Goal: Task Accomplishment & Management: Use online tool/utility

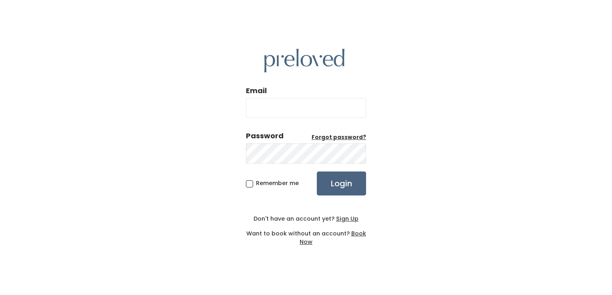
type input "rexburg.owner@preloved.love"
click at [332, 182] on input "Login" at bounding box center [341, 184] width 49 height 24
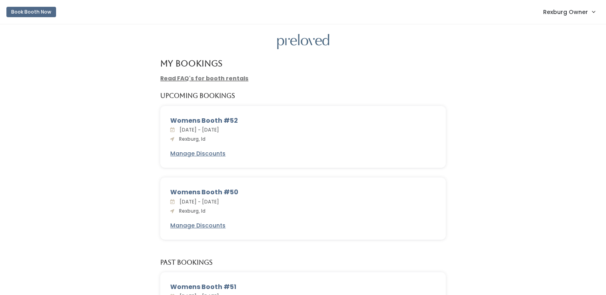
click at [572, 10] on span "Rexburg Owner" at bounding box center [565, 12] width 45 height 9
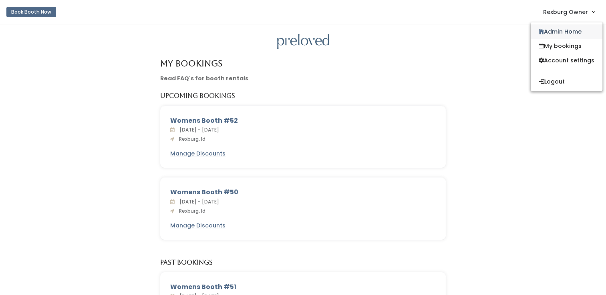
click at [567, 34] on link "Admin Home" at bounding box center [566, 31] width 72 height 14
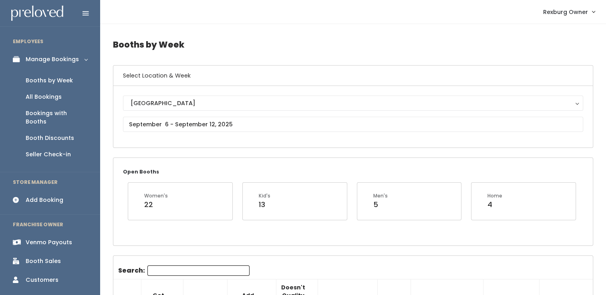
click at [43, 239] on div "Venmo Payouts" at bounding box center [49, 243] width 46 height 8
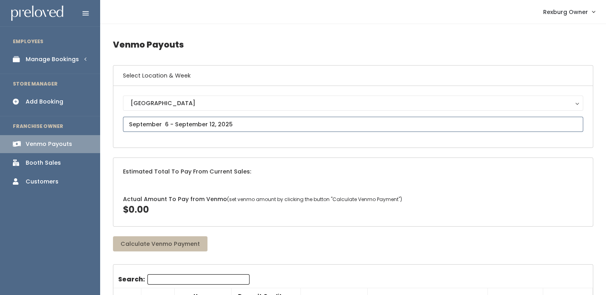
click at [169, 124] on input "text" at bounding box center [353, 124] width 460 height 15
type input "August 23 to August 29"
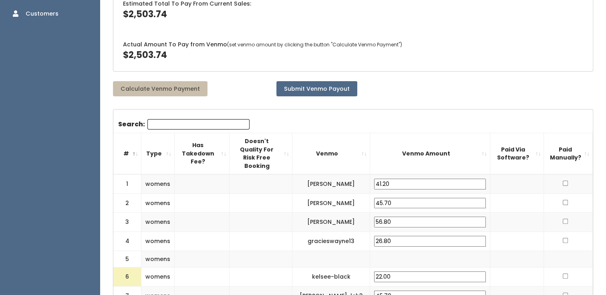
scroll to position [169, 0]
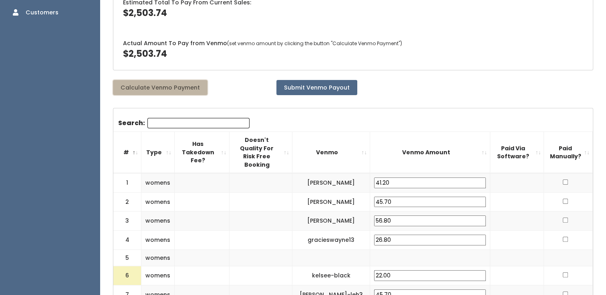
click at [157, 80] on button "Calculate Venmo Payment" at bounding box center [160, 87] width 94 height 15
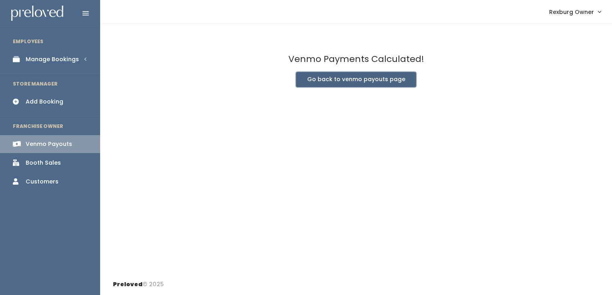
click at [379, 83] on button "Go back to venmo payouts page" at bounding box center [356, 79] width 120 height 15
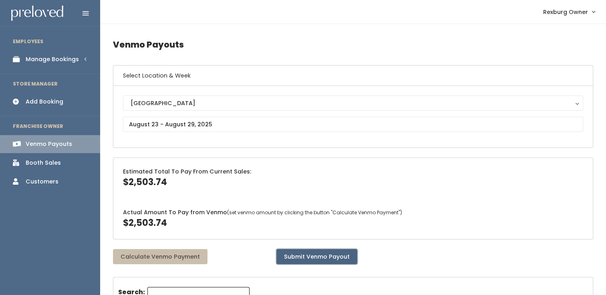
click at [307, 257] on button "Submit Venmo Payout" at bounding box center [316, 256] width 81 height 15
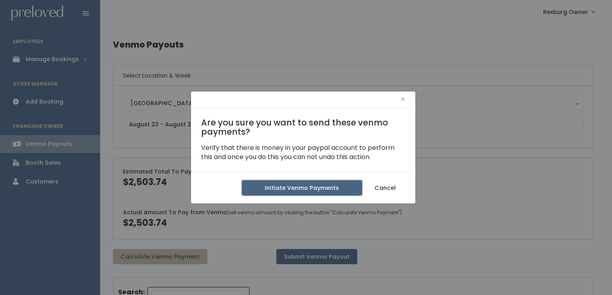
click at [324, 191] on button "Initiate Venmo Payments" at bounding box center [302, 188] width 120 height 15
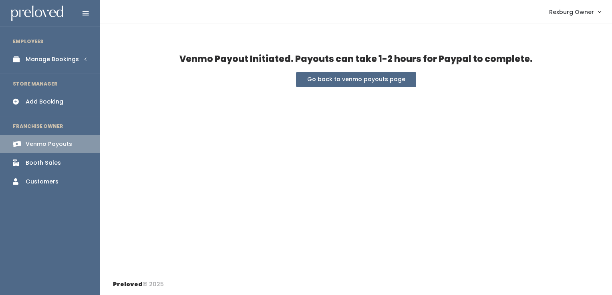
click at [68, 60] on div "Manage Bookings" at bounding box center [52, 59] width 53 height 8
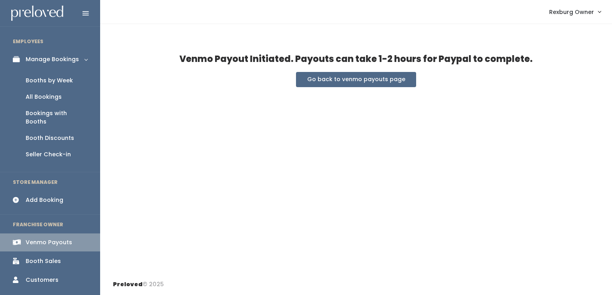
click at [66, 77] on div "Booths by Week" at bounding box center [49, 80] width 47 height 8
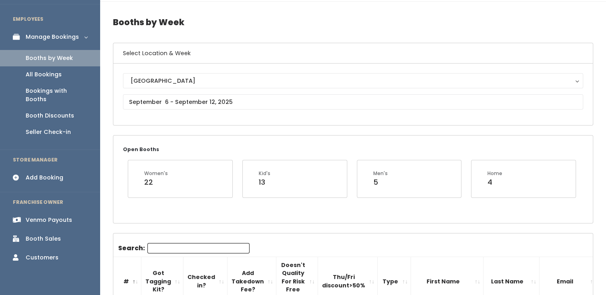
scroll to position [24, 0]
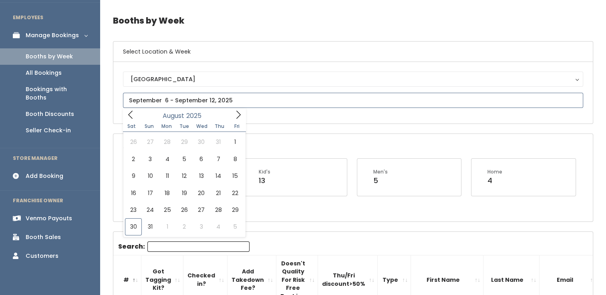
click at [213, 100] on input "text" at bounding box center [353, 100] width 460 height 15
click at [231, 119] on span at bounding box center [238, 114] width 15 height 12
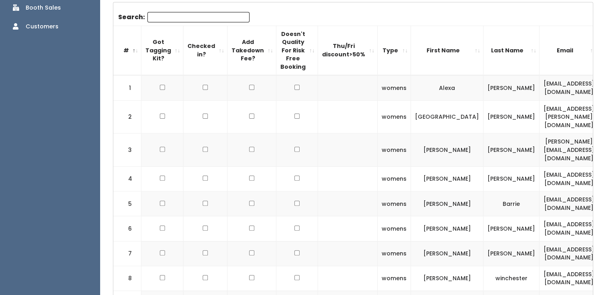
scroll to position [0, 0]
